Goal: Information Seeking & Learning: Check status

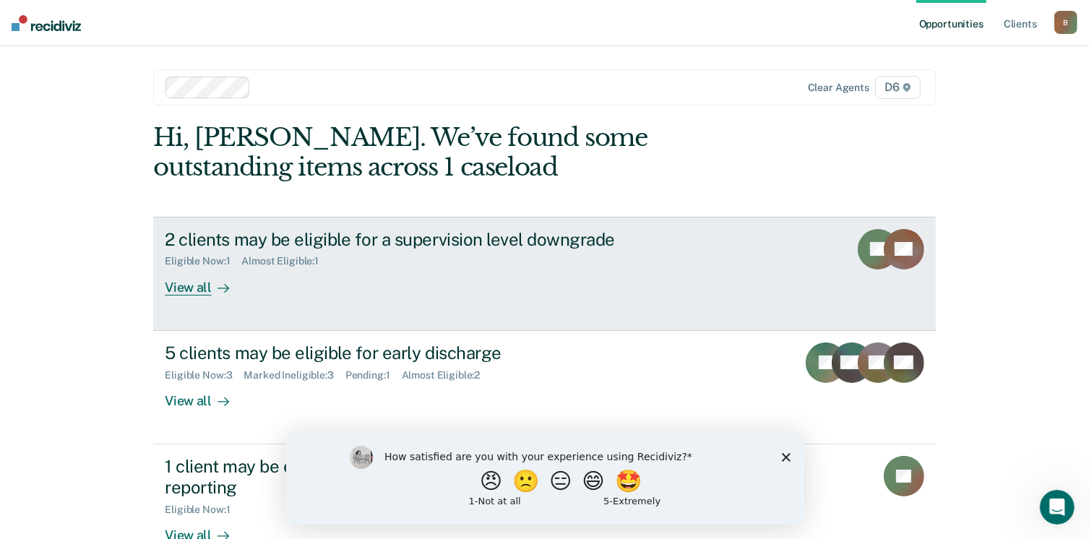
click at [191, 287] on div "View all" at bounding box center [205, 281] width 81 height 28
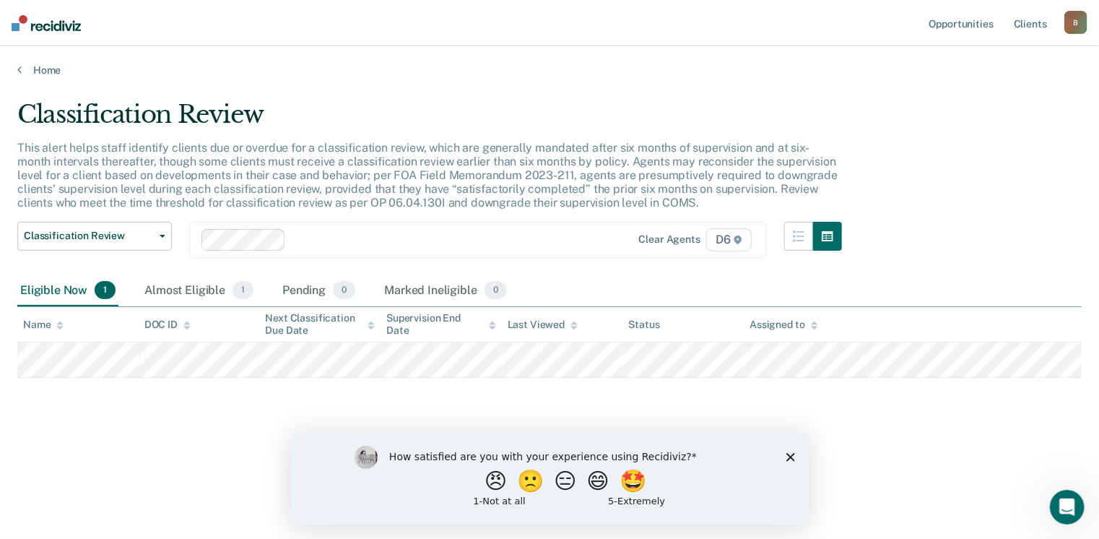
click at [791, 458] on polygon "Close survey" at bounding box center [790, 456] width 9 height 9
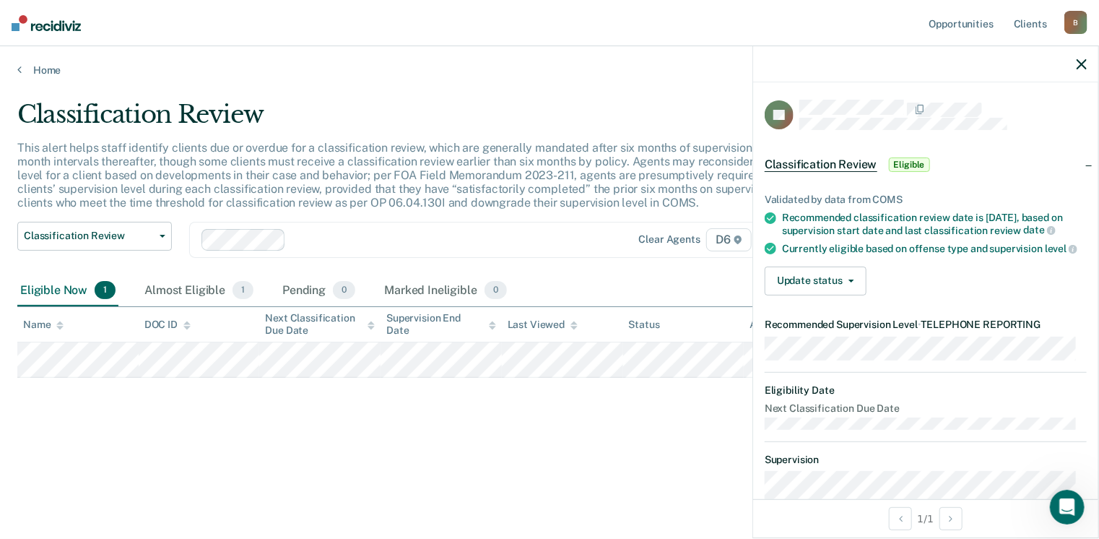
click at [839, 165] on span "Classification Review" at bounding box center [821, 164] width 113 height 14
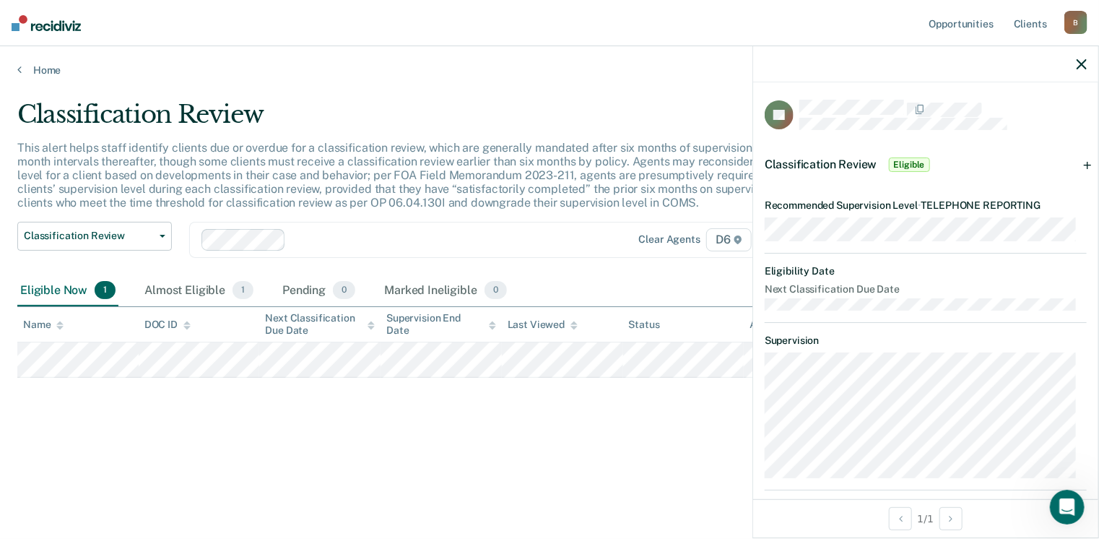
click at [1078, 60] on icon "button" at bounding box center [1082, 64] width 10 height 10
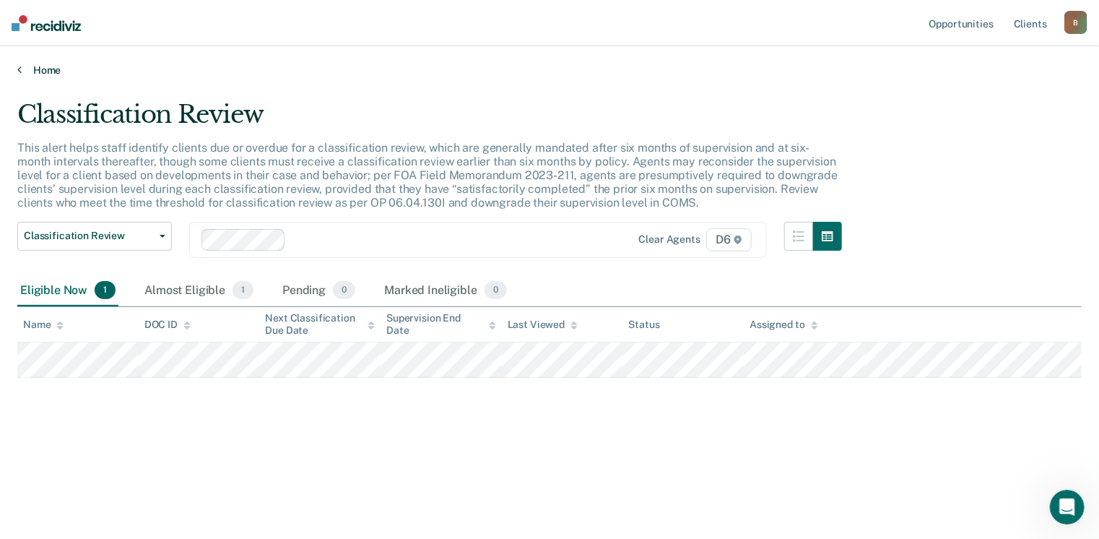
click at [25, 67] on link "Home" at bounding box center [549, 70] width 1065 height 13
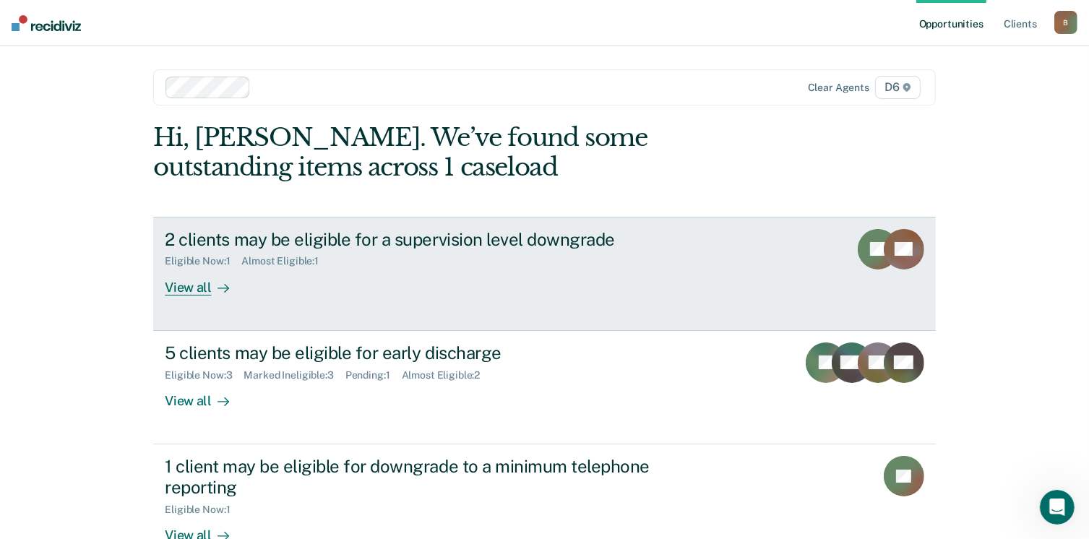
click at [176, 286] on div "View all" at bounding box center [205, 281] width 81 height 28
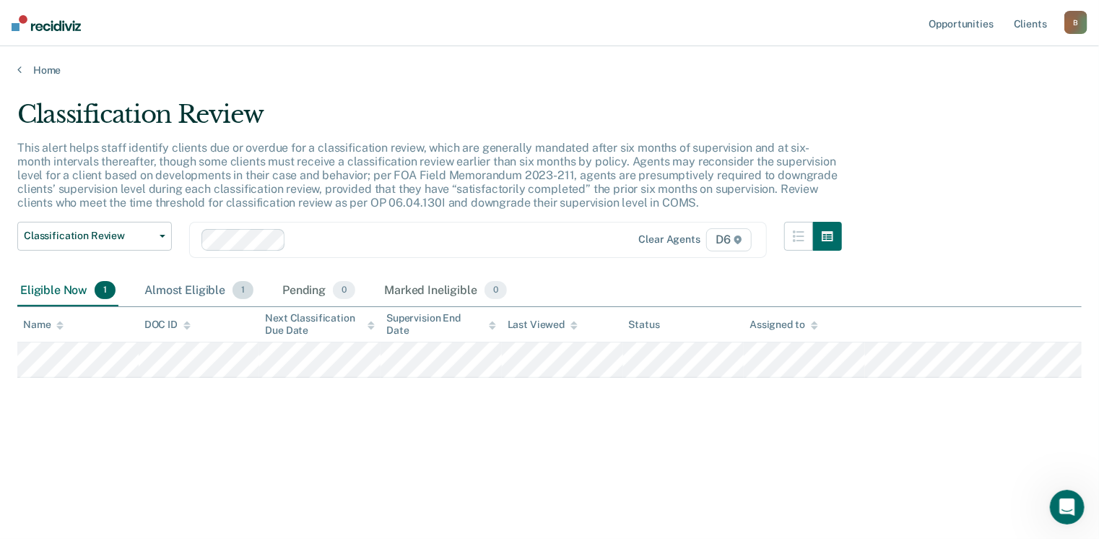
click at [195, 290] on div "Almost Eligible 1" at bounding box center [199, 291] width 115 height 32
click at [48, 72] on link "Home" at bounding box center [549, 70] width 1065 height 13
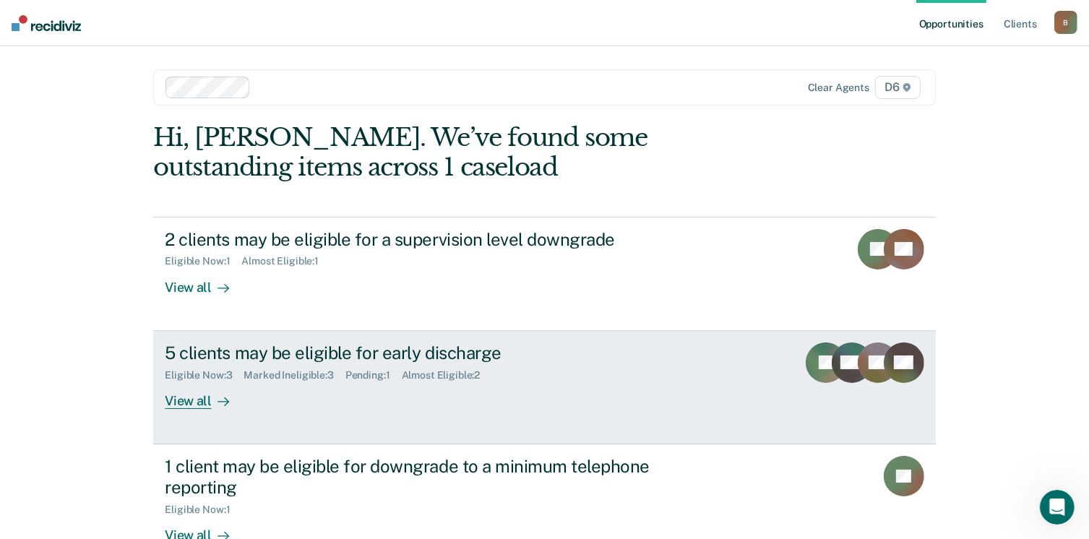
click at [191, 399] on div "View all" at bounding box center [205, 395] width 81 height 28
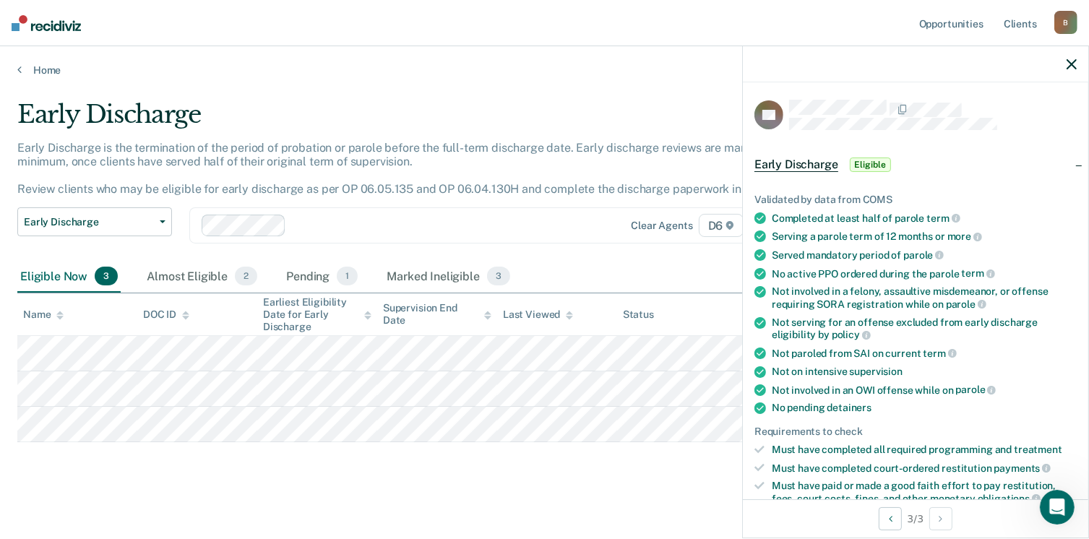
click at [1063, 62] on div at bounding box center [915, 64] width 345 height 36
click at [1069, 59] on button "button" at bounding box center [1071, 64] width 10 height 12
click at [1074, 59] on icon "button" at bounding box center [1071, 64] width 10 height 10
click at [1072, 62] on icon "button" at bounding box center [1071, 64] width 10 height 10
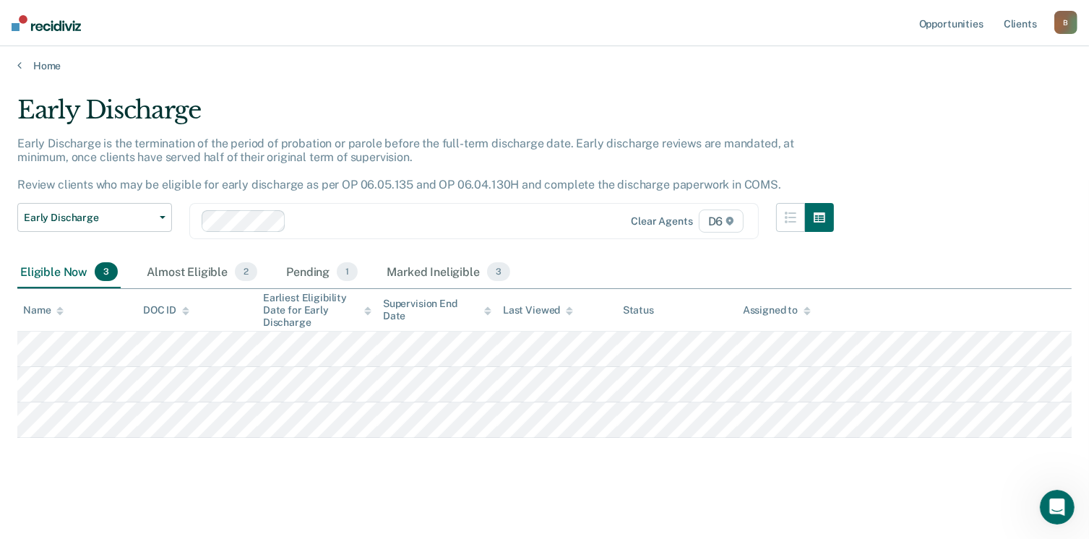
scroll to position [6, 0]
click at [345, 269] on span "1" at bounding box center [347, 270] width 21 height 19
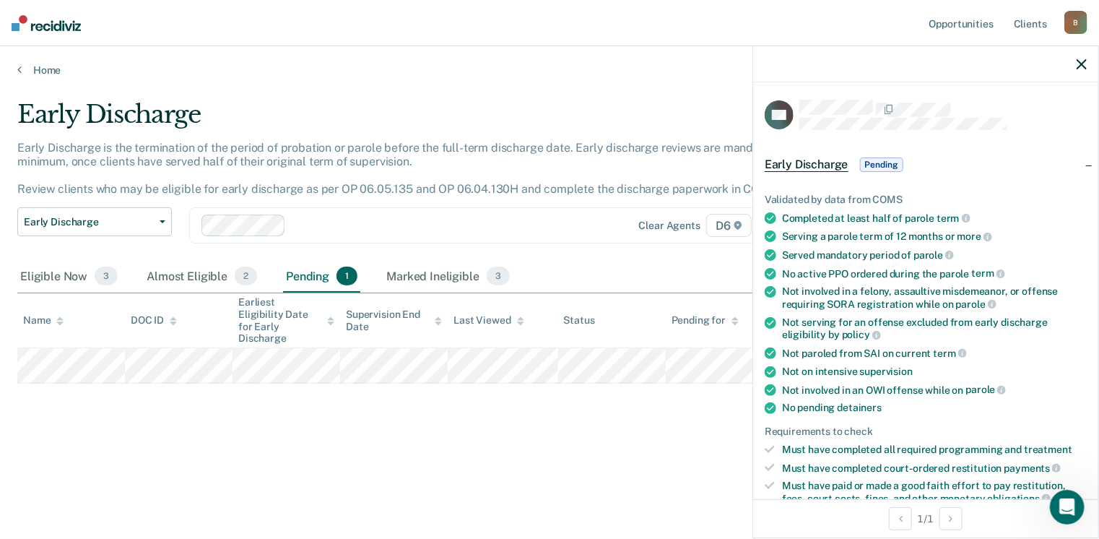
click at [1083, 61] on icon "button" at bounding box center [1082, 64] width 10 height 10
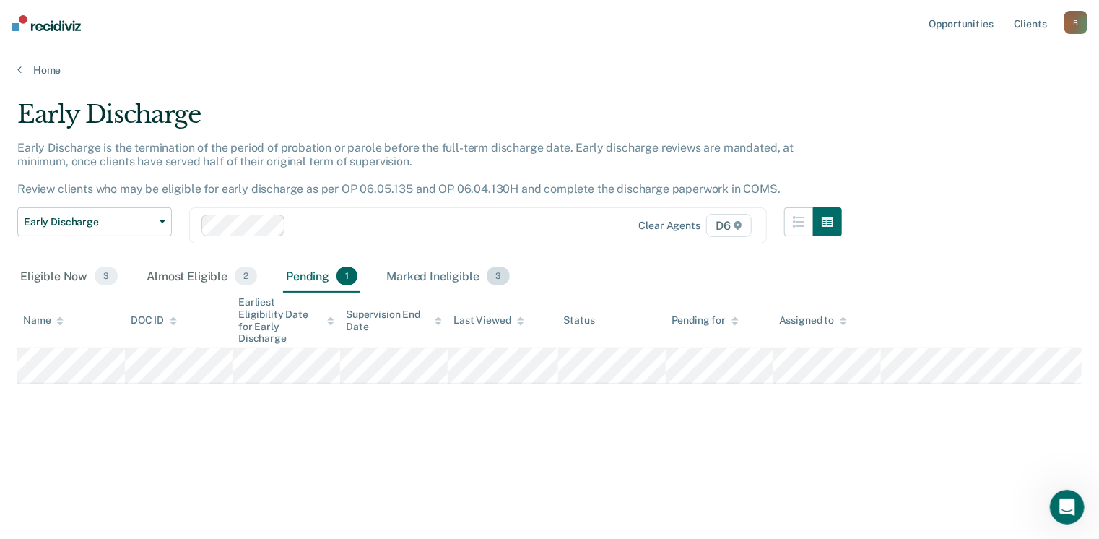
drag, startPoint x: 447, startPoint y: 274, endPoint x: 469, endPoint y: 275, distance: 21.7
click at [447, 274] on div "Marked Ineligible 3" at bounding box center [448, 277] width 129 height 32
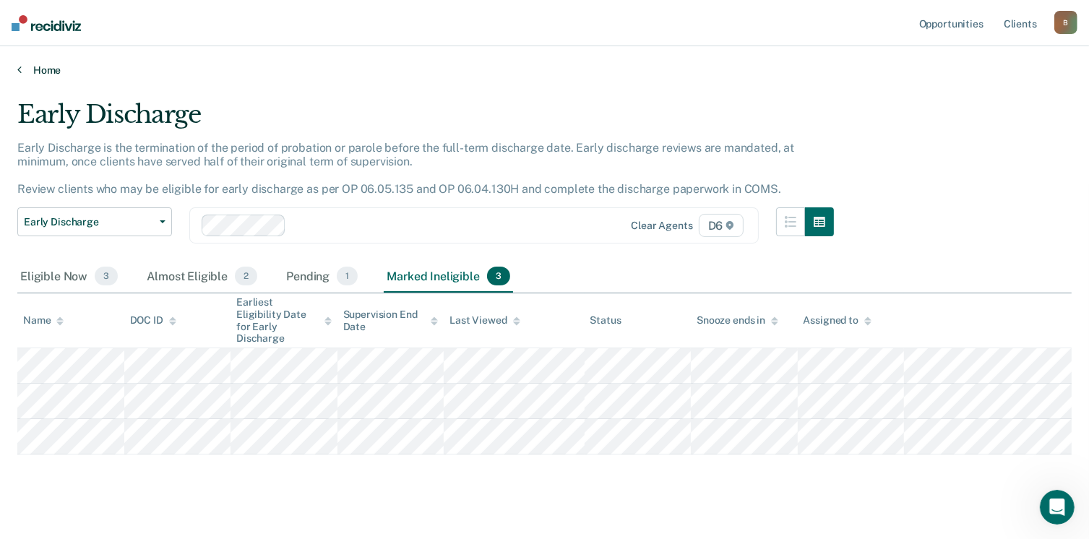
click at [43, 66] on link "Home" at bounding box center [544, 70] width 1054 height 13
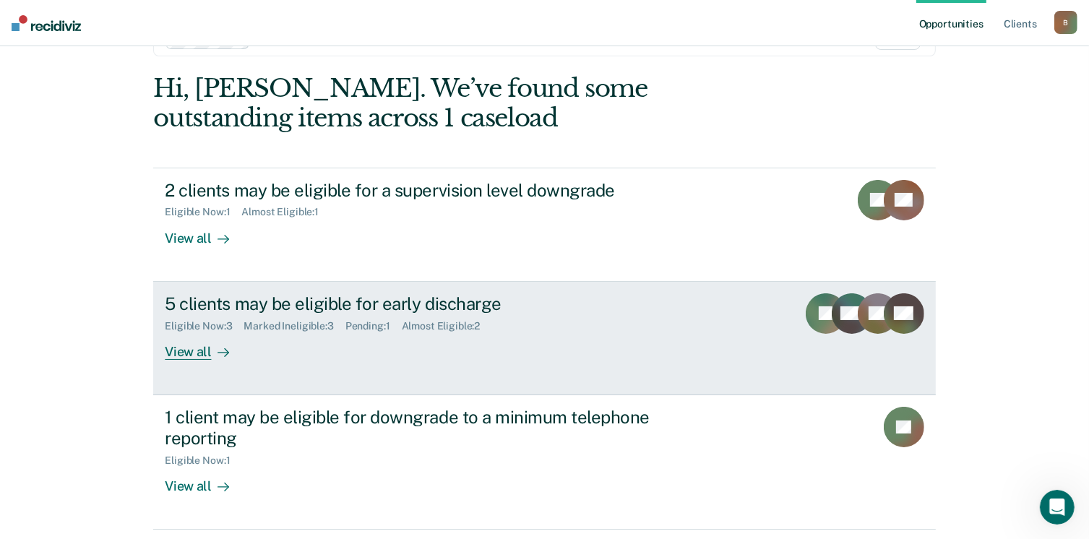
scroll to position [209, 0]
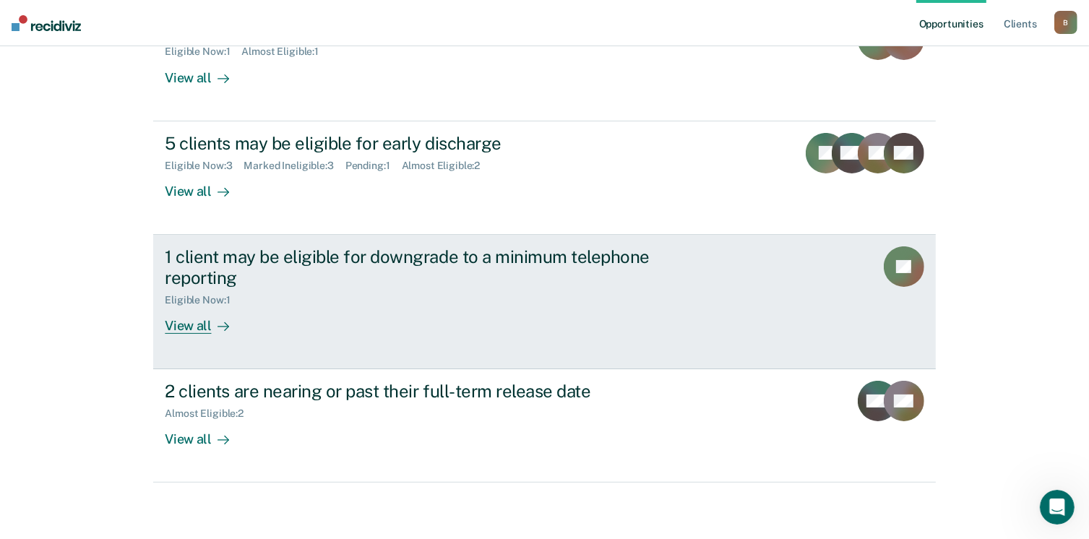
click at [180, 328] on div "View all" at bounding box center [205, 320] width 81 height 28
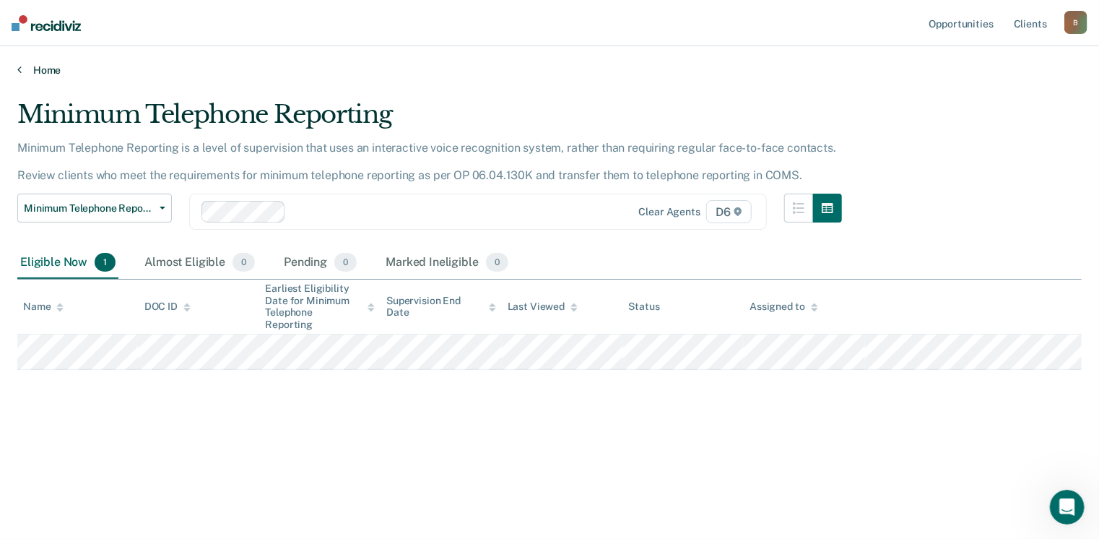
click at [36, 70] on link "Home" at bounding box center [549, 70] width 1065 height 13
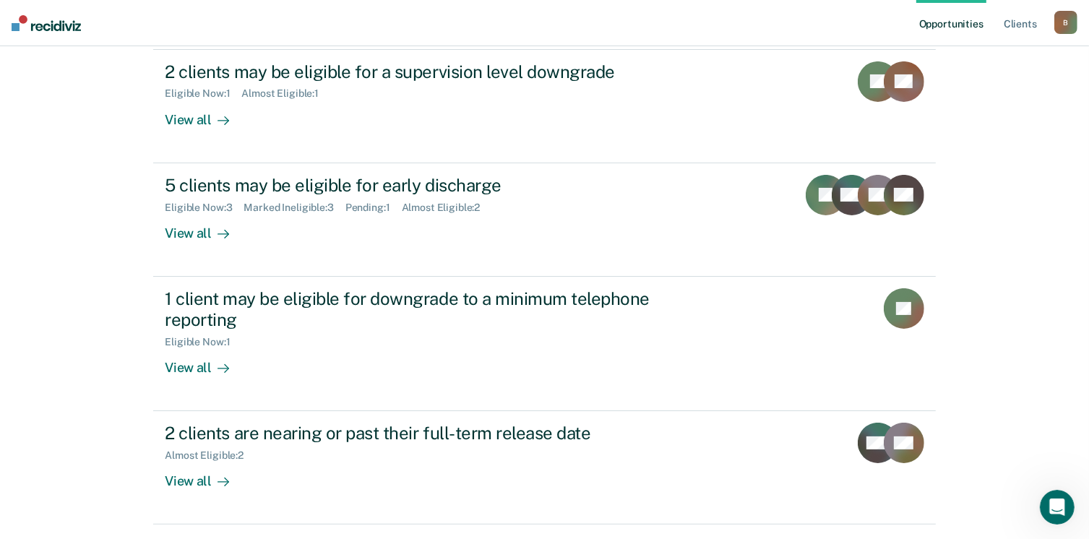
scroll to position [209, 0]
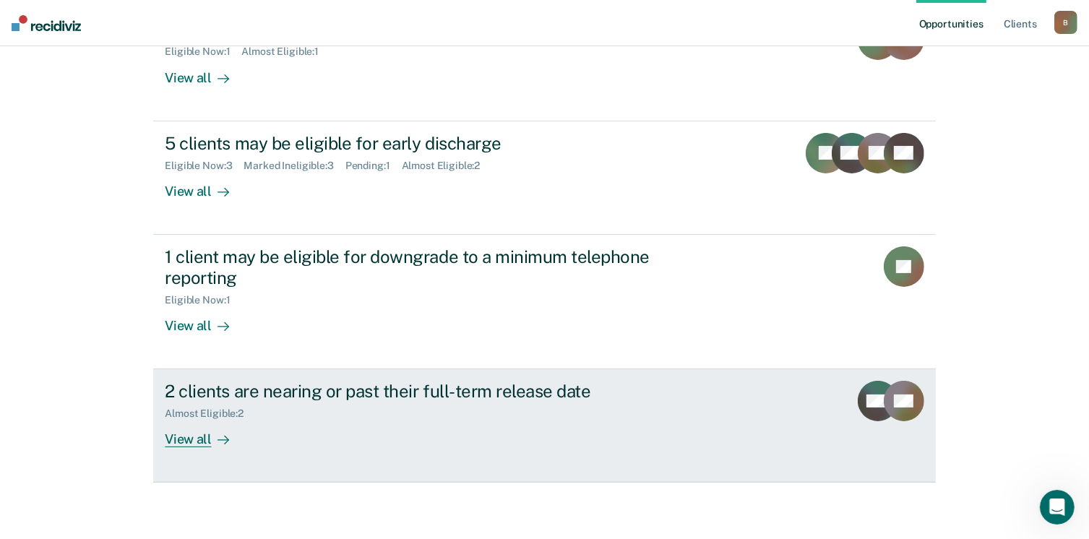
click at [191, 440] on div "View all" at bounding box center [205, 434] width 81 height 28
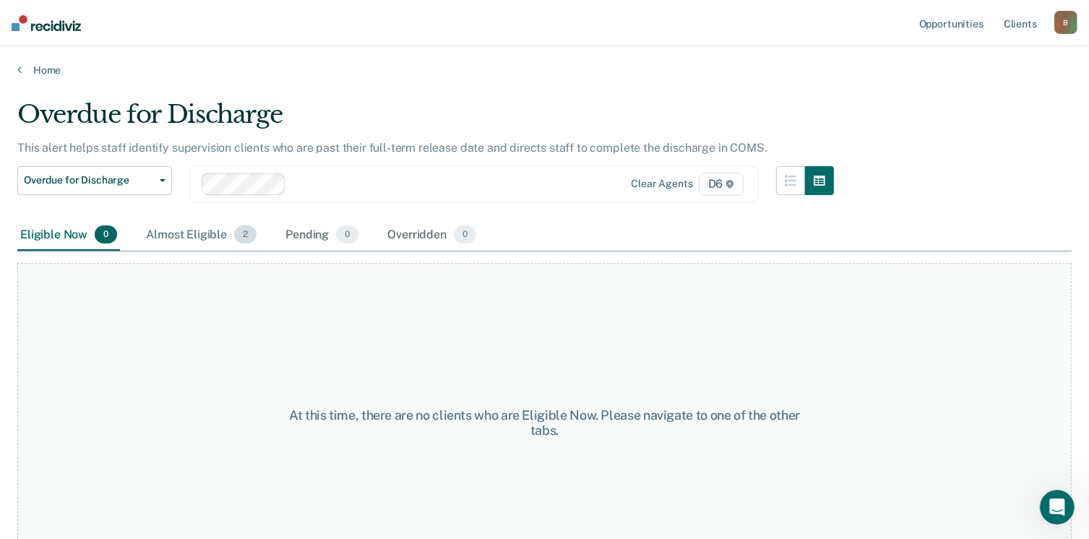
click at [194, 232] on div "Almost Eligible 2" at bounding box center [201, 236] width 116 height 32
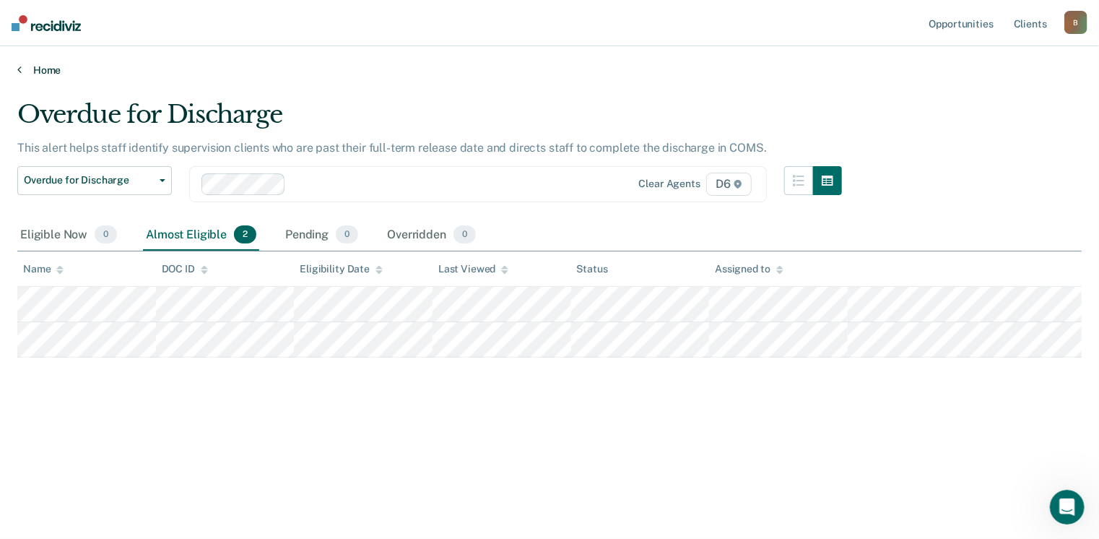
click at [44, 70] on link "Home" at bounding box center [549, 70] width 1065 height 13
